Goal: Navigation & Orientation: Find specific page/section

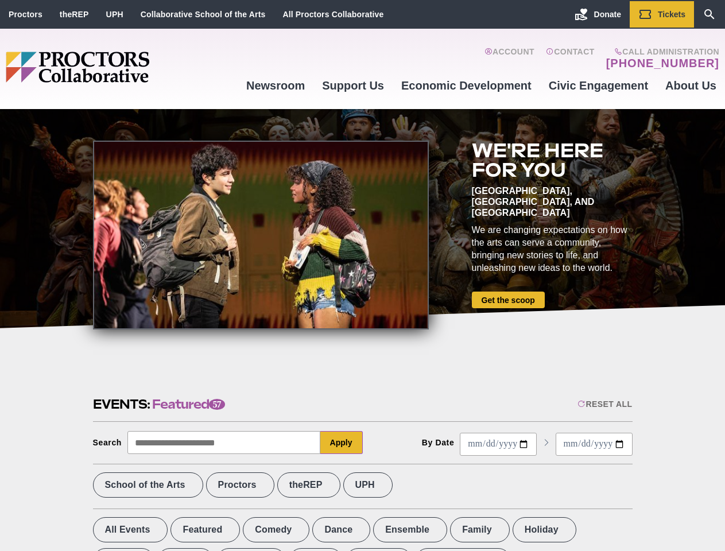
click at [362, 275] on div at bounding box center [261, 235] width 336 height 189
click at [604, 404] on div "Reset All" at bounding box center [604, 403] width 55 height 9
click at [341, 442] on button "Apply" at bounding box center [341, 442] width 42 height 23
